Goal: Task Accomplishment & Management: Use online tool/utility

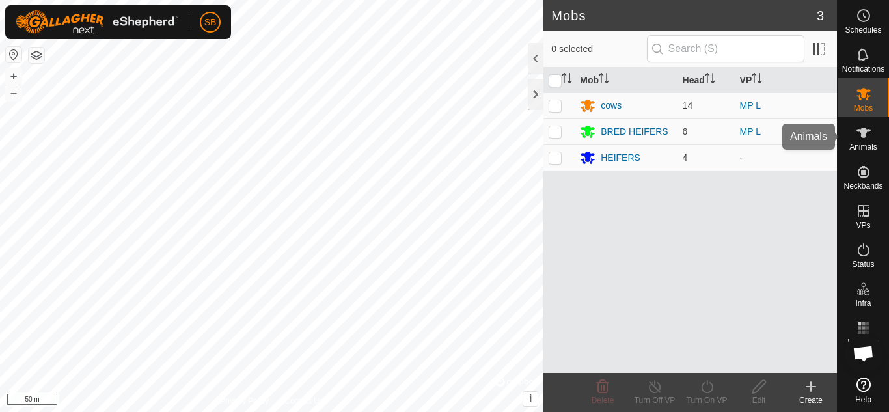
click at [860, 153] on div "Animals" at bounding box center [863, 136] width 51 height 39
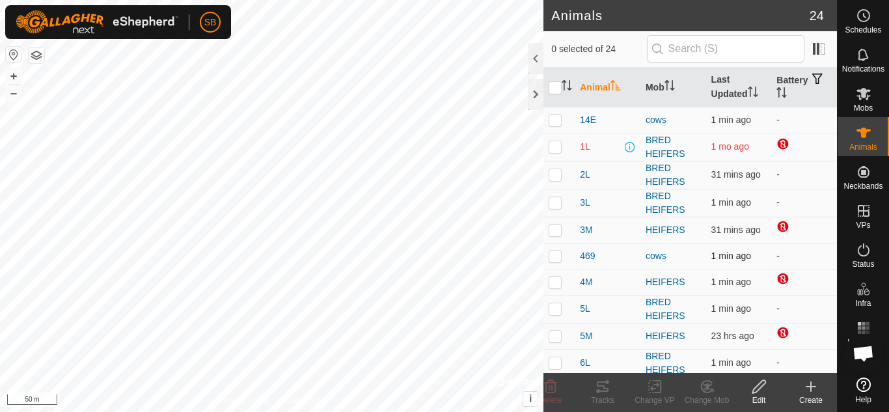
click at [551, 257] on p-checkbox at bounding box center [555, 256] width 13 height 10
checkbox input "true"
click at [556, 222] on td at bounding box center [559, 230] width 31 height 26
checkbox input "true"
click at [559, 282] on p-checkbox at bounding box center [555, 282] width 13 height 10
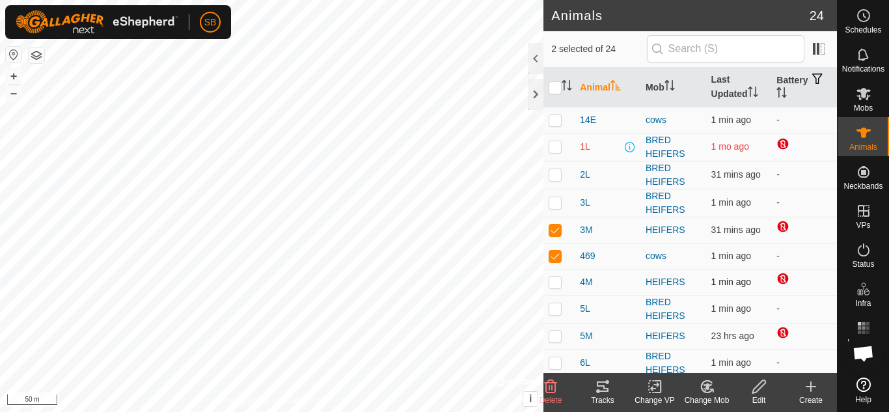
checkbox input "true"
click at [555, 337] on p-checkbox at bounding box center [555, 336] width 13 height 10
checkbox input "true"
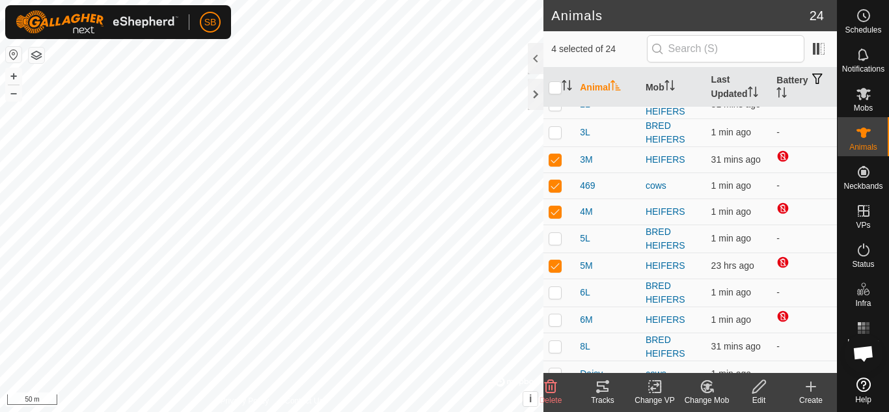
scroll to position [89, 0]
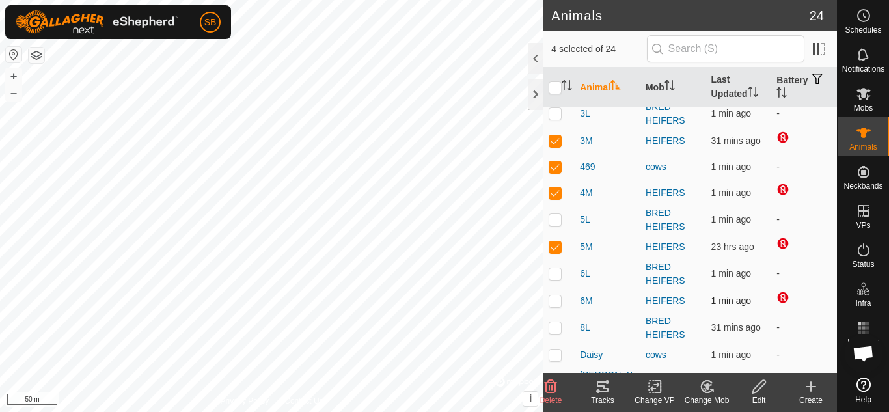
click at [555, 303] on p-checkbox at bounding box center [555, 301] width 13 height 10
checkbox input "true"
click at [649, 393] on rect at bounding box center [655, 387] width 12 height 12
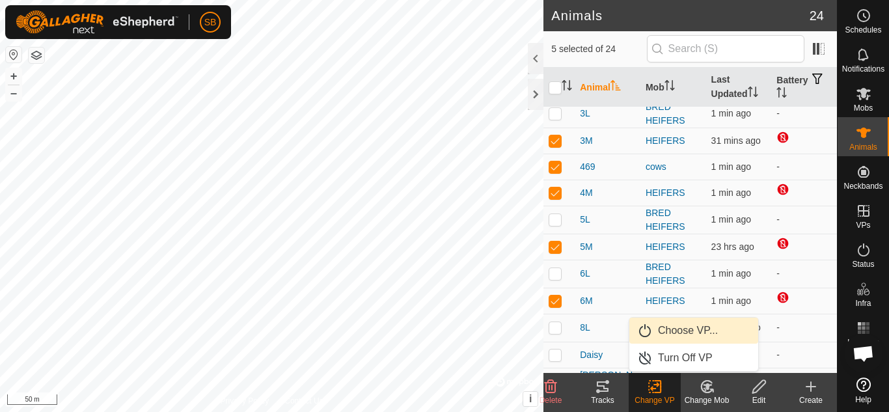
click at [667, 338] on link "Choose VP..." at bounding box center [694, 331] width 129 height 26
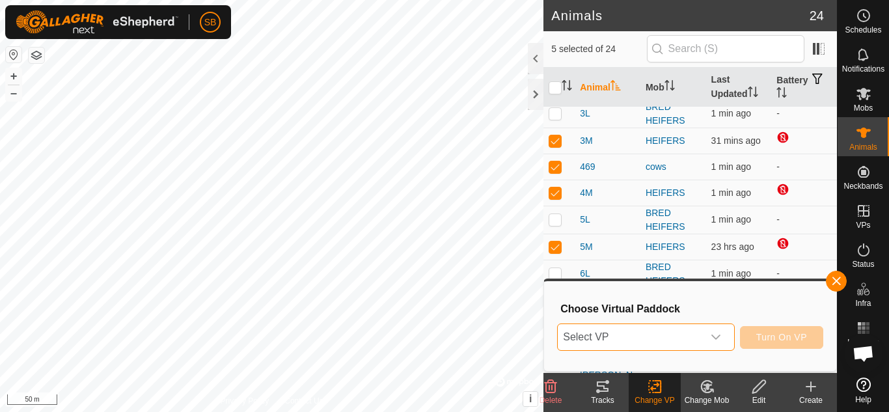
click at [667, 338] on span "Select VP" at bounding box center [630, 337] width 145 height 26
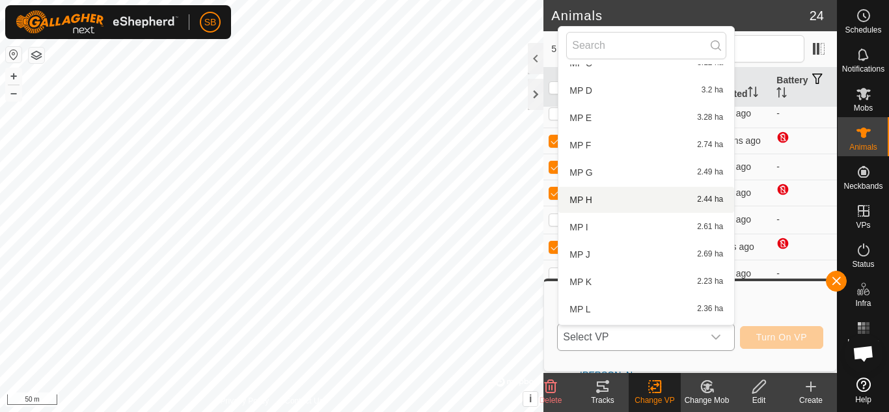
scroll to position [135, 0]
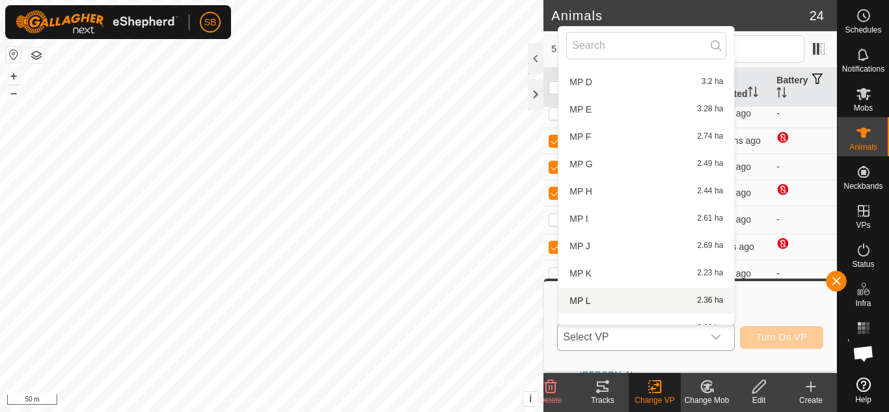
click at [637, 304] on li "MP L 2.36 ha" at bounding box center [647, 301] width 176 height 26
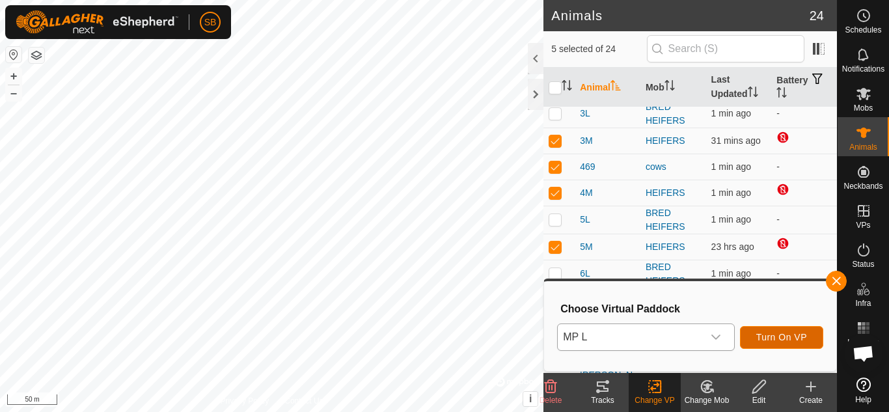
click at [768, 344] on button "Turn On VP" at bounding box center [781, 337] width 83 height 23
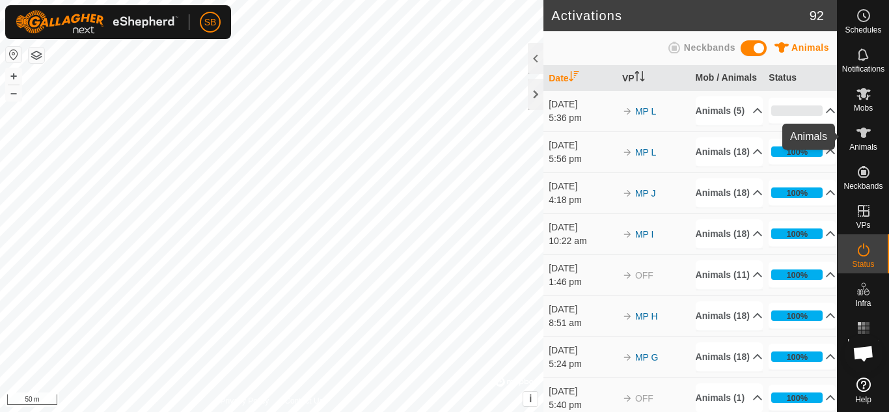
click at [857, 141] on es-animals-svg-icon at bounding box center [863, 132] width 23 height 21
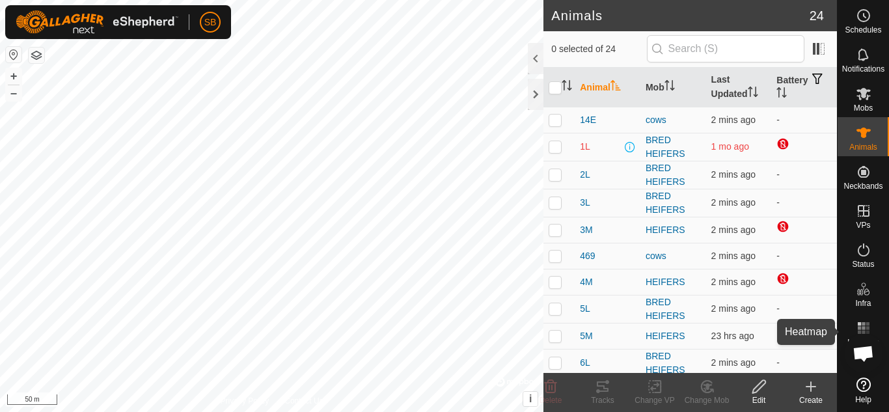
click at [867, 327] on rect at bounding box center [867, 327] width 3 height 3
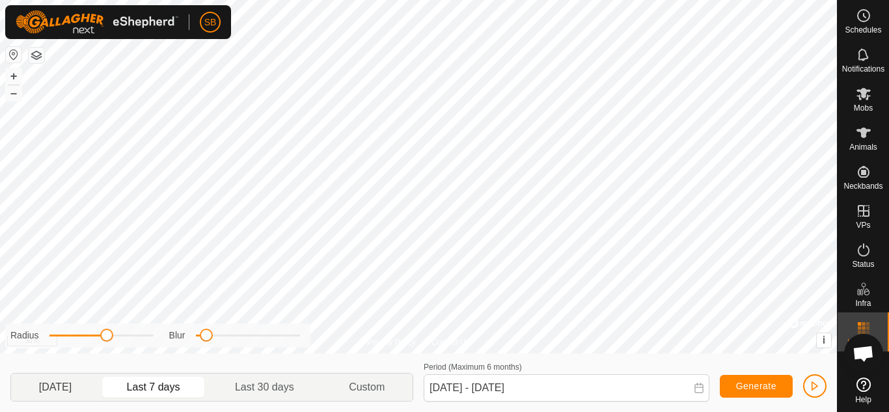
click at [77, 388] on p-togglebutton "[DATE]" at bounding box center [55, 387] width 89 height 27
click at [137, 387] on p-togglebutton "Last 7 days" at bounding box center [154, 387] width 108 height 27
click at [100, 387] on p-togglebutton "[DATE]" at bounding box center [55, 387] width 89 height 27
type input "[DATE] - [DATE]"
click at [748, 389] on span "Generate" at bounding box center [756, 386] width 40 height 10
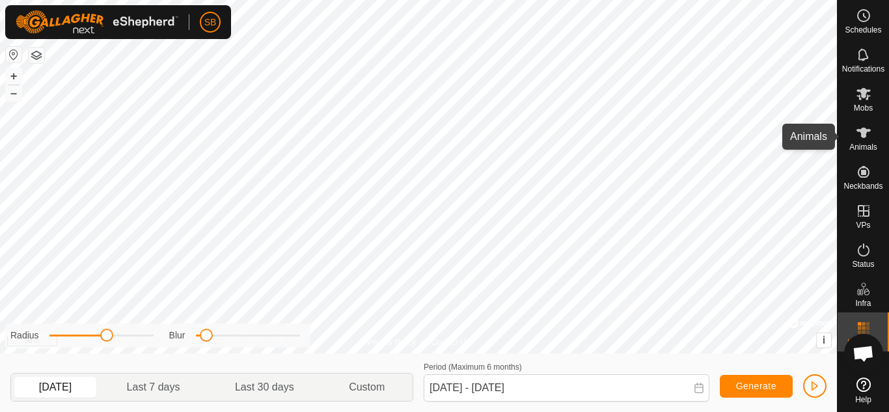
click at [860, 141] on es-animals-svg-icon at bounding box center [863, 132] width 23 height 21
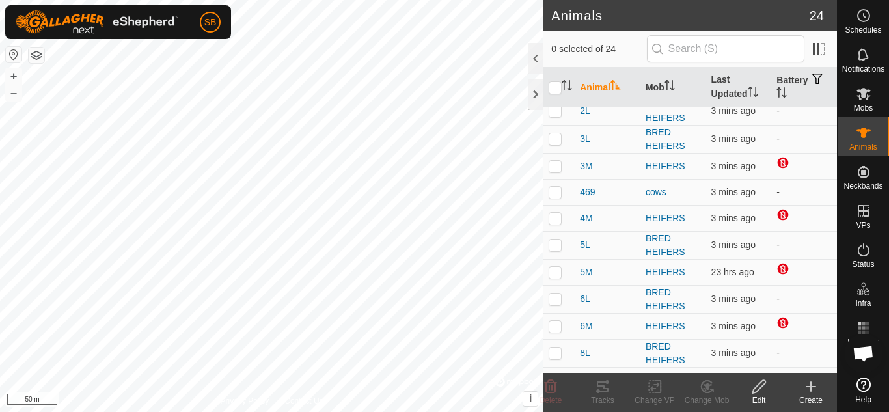
scroll to position [67, 0]
